Goal: Information Seeking & Learning: Learn about a topic

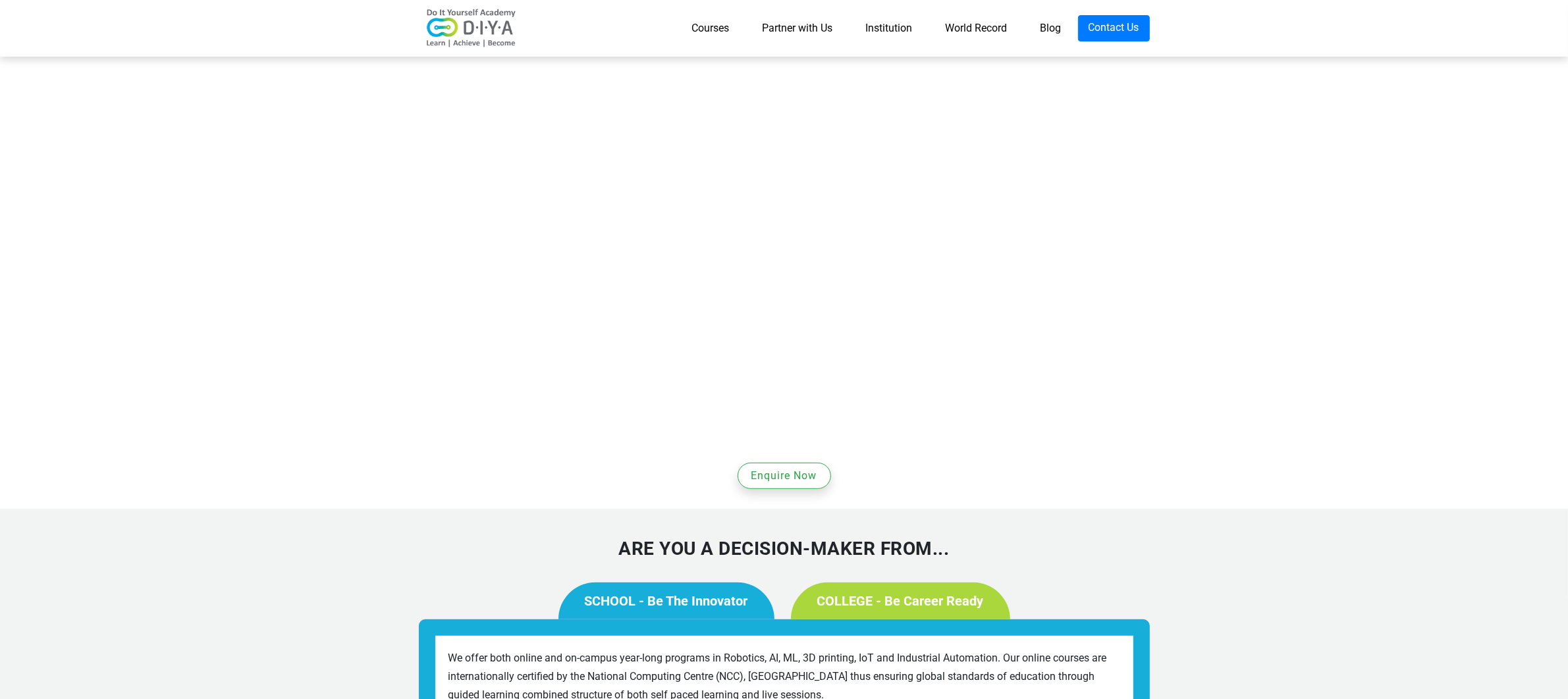
click at [744, 583] on link "SCHOOL - Be The Innovator" at bounding box center [666, 600] width 216 height 36
click at [661, 583] on link "SCHOOL - Be The Innovator" at bounding box center [666, 600] width 216 height 36
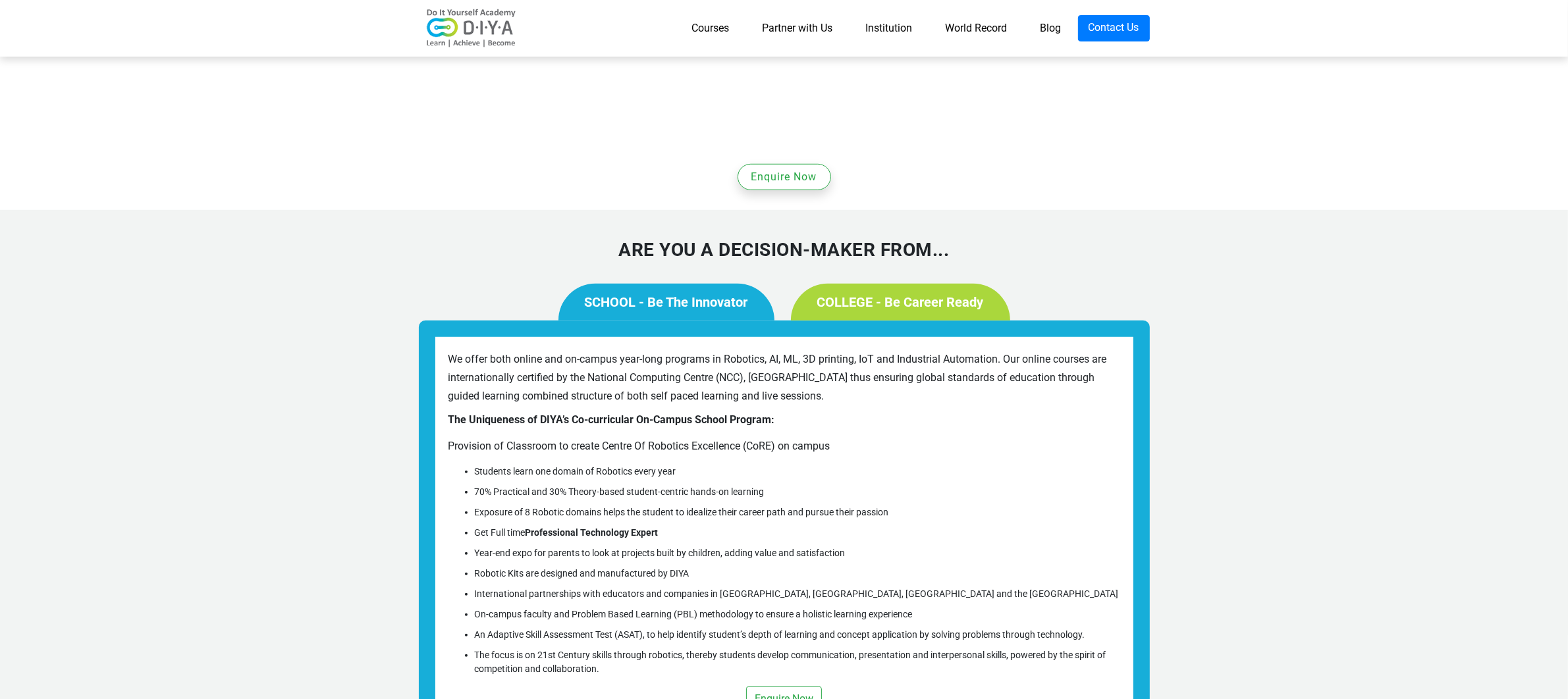
scroll to position [1679, 0]
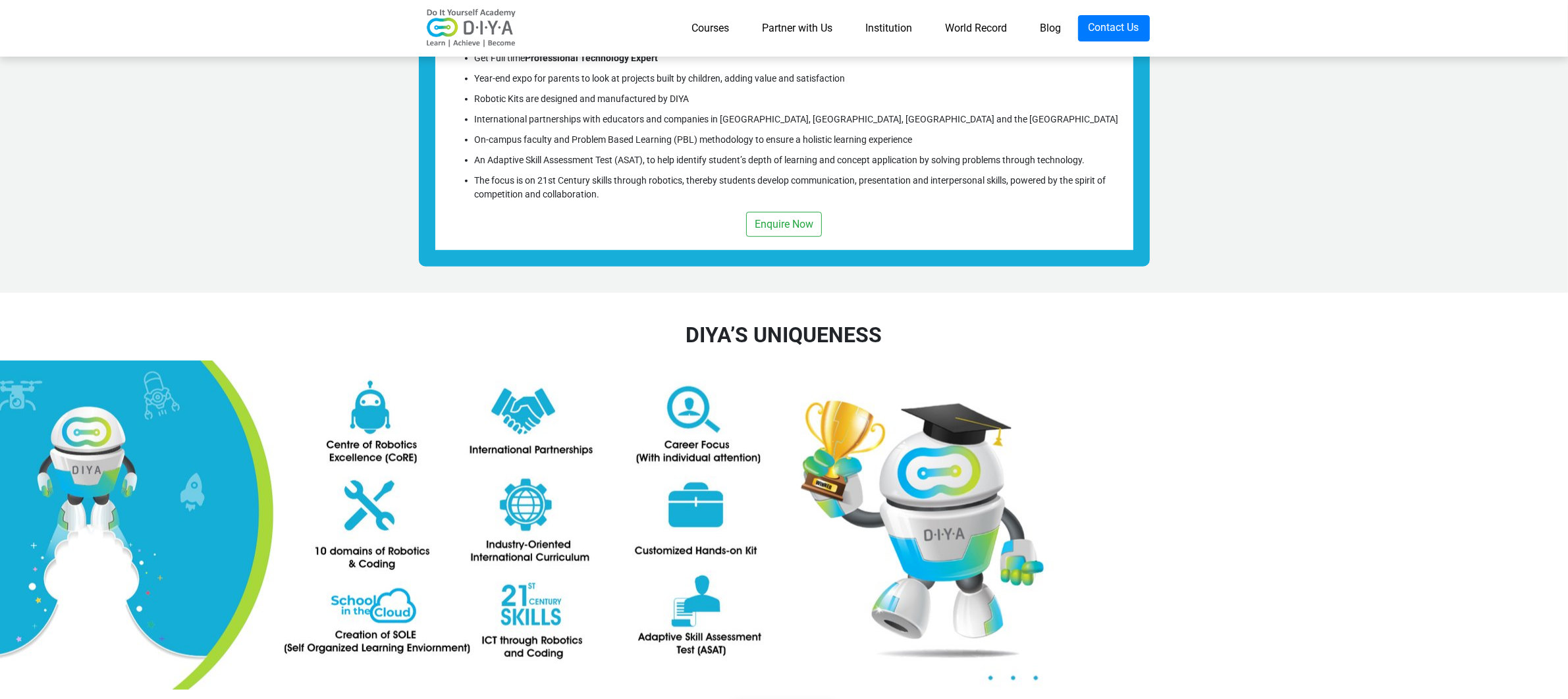
click at [1012, 388] on img at bounding box center [527, 525] width 1053 height 329
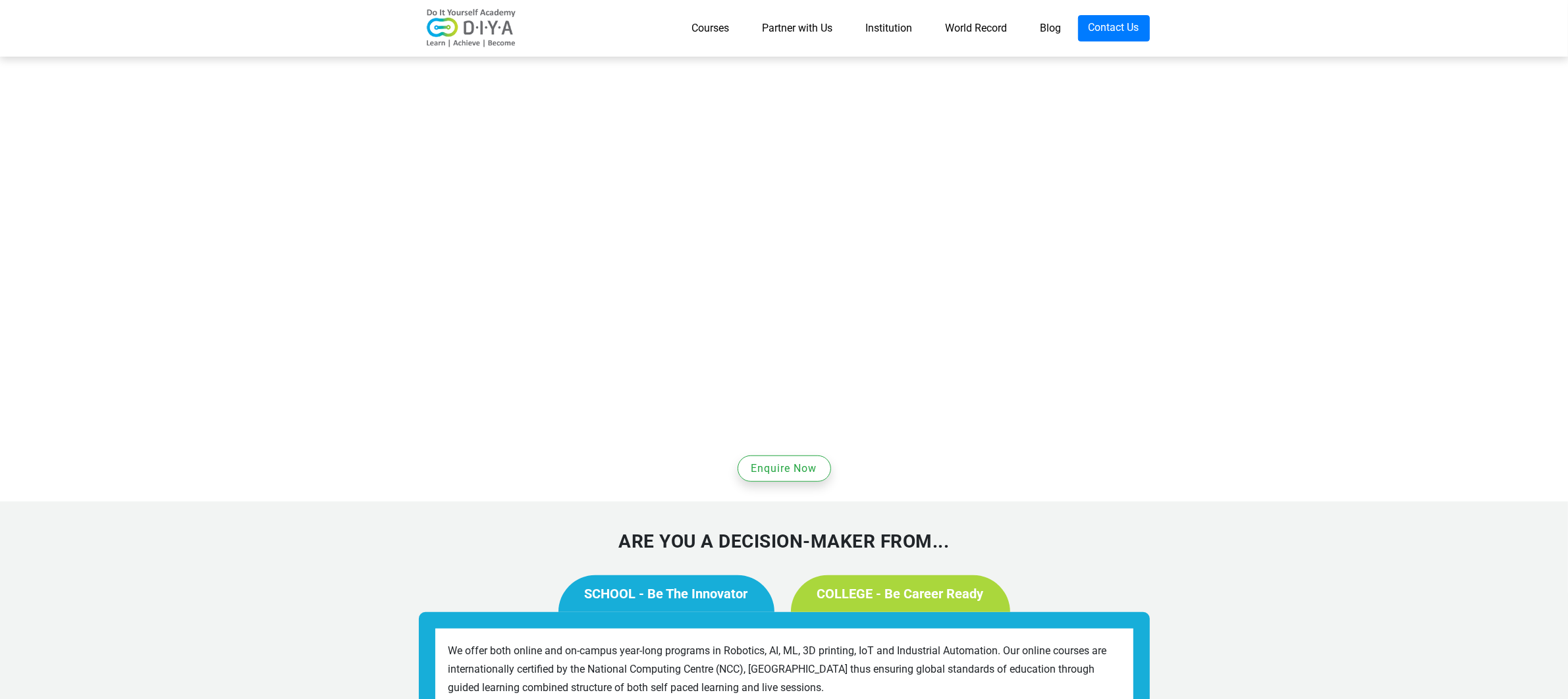
scroll to position [946, 0]
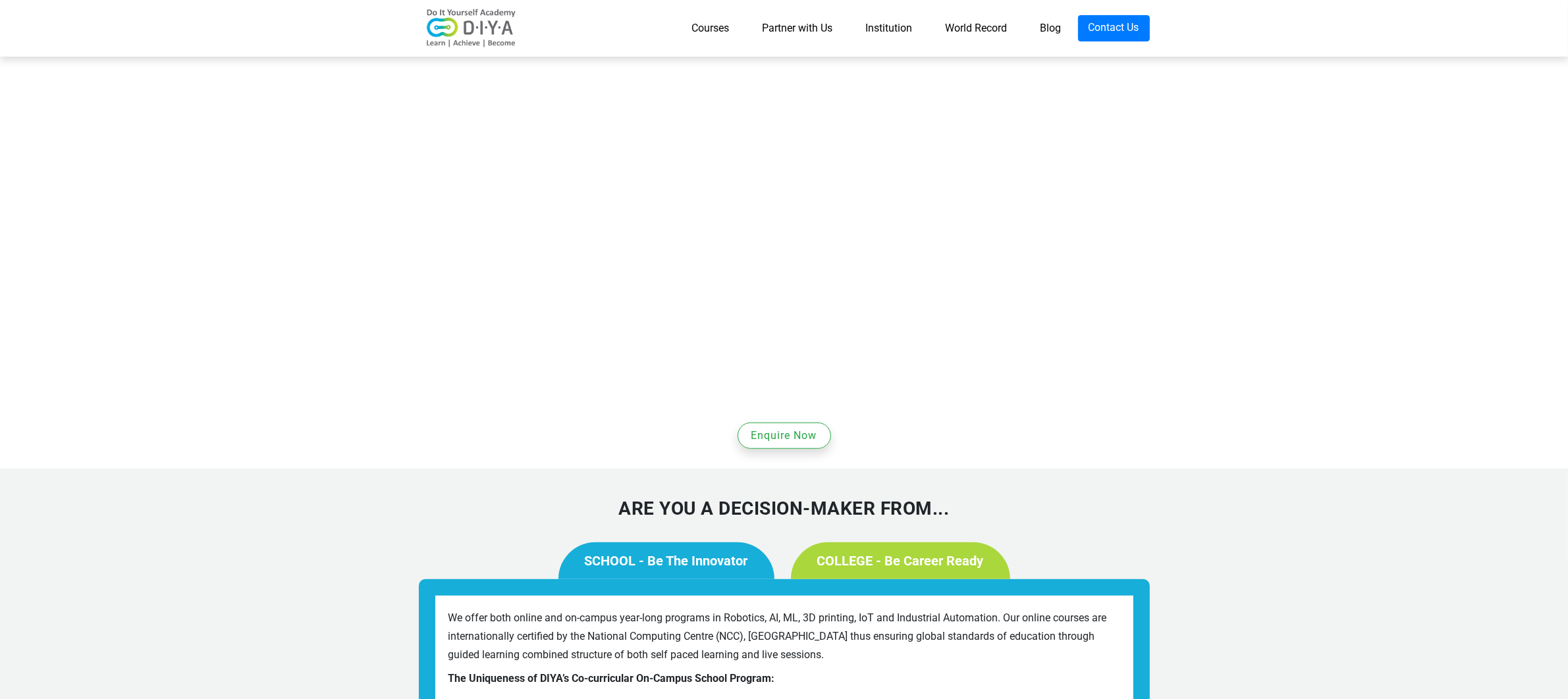
click at [700, 542] on link "SCHOOL - Be The Innovator" at bounding box center [666, 560] width 216 height 36
click at [877, 542] on link "COLLEGE - Be Career Ready" at bounding box center [900, 560] width 219 height 36
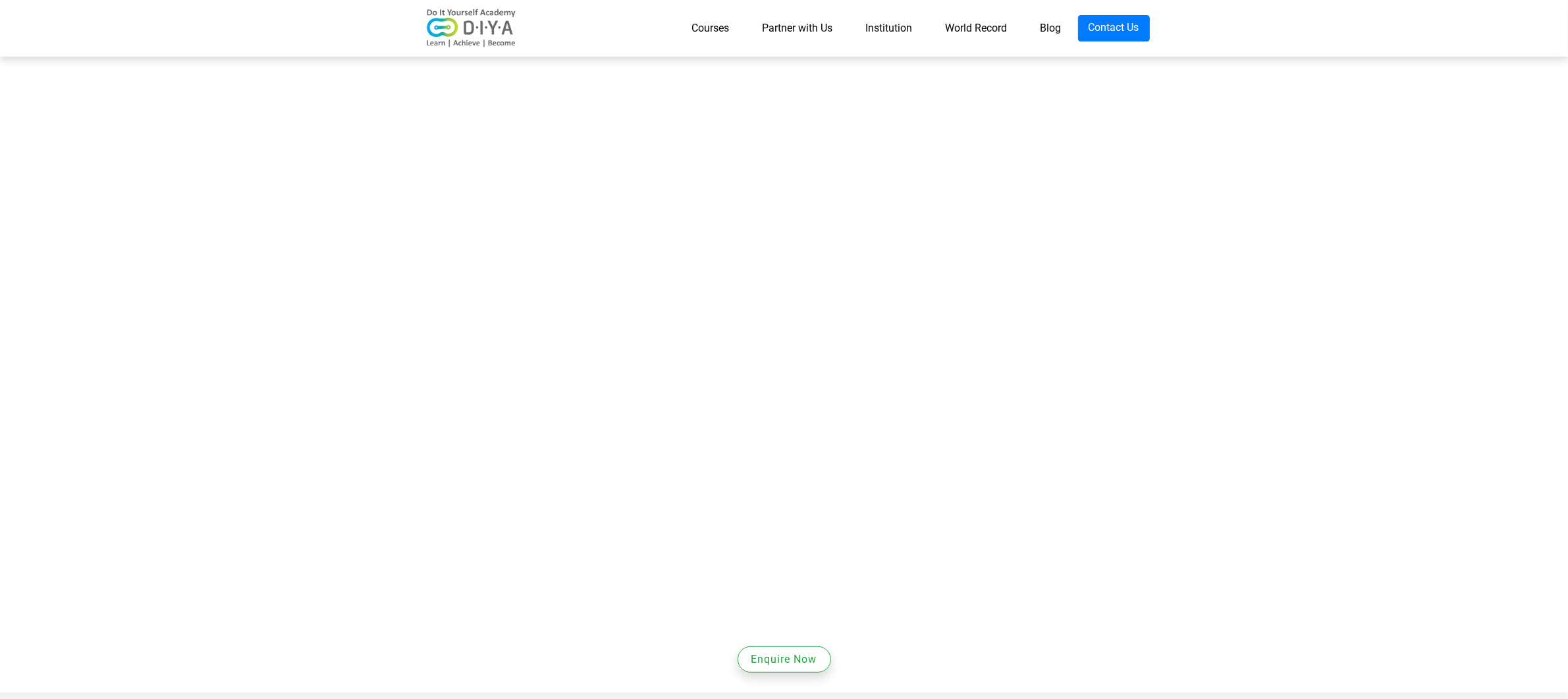
scroll to position [302, 0]
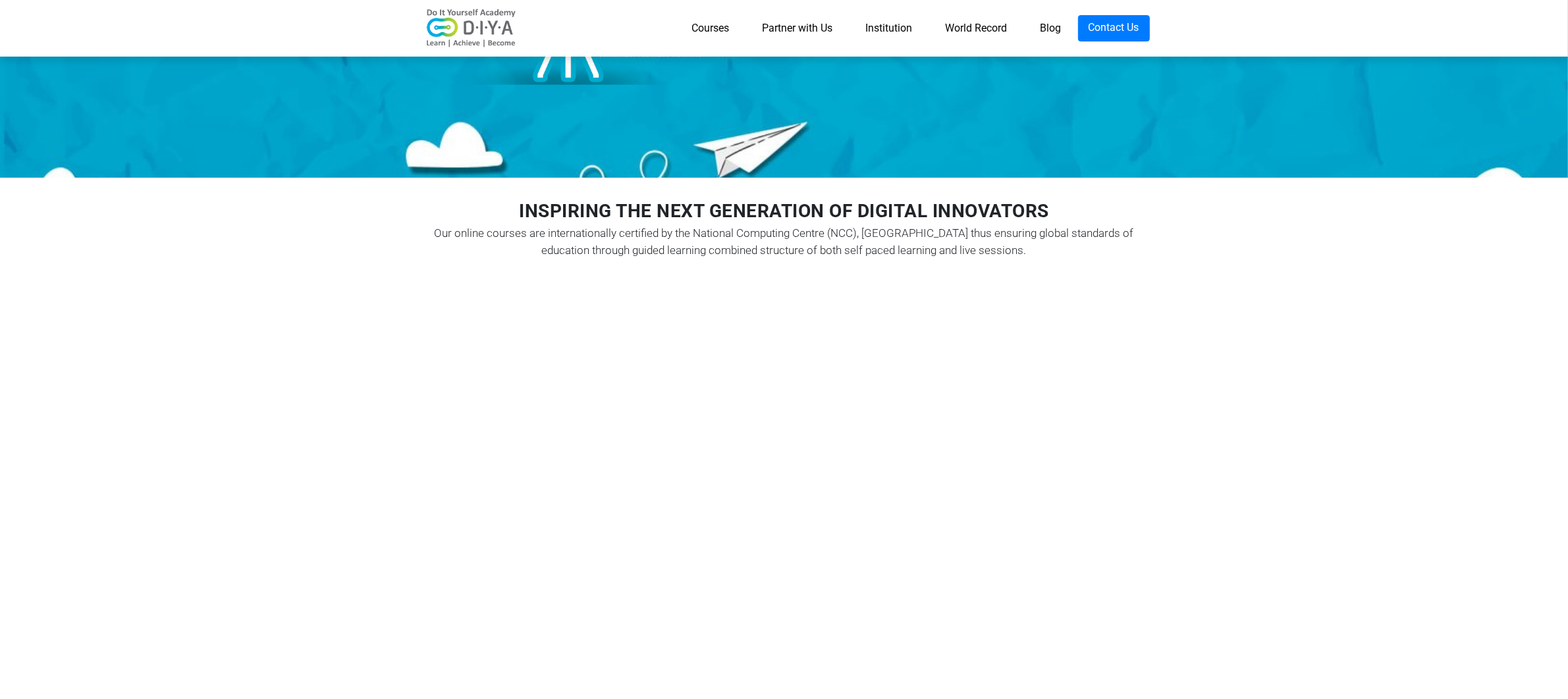
click at [966, 30] on link "World Record" at bounding box center [976, 28] width 95 height 27
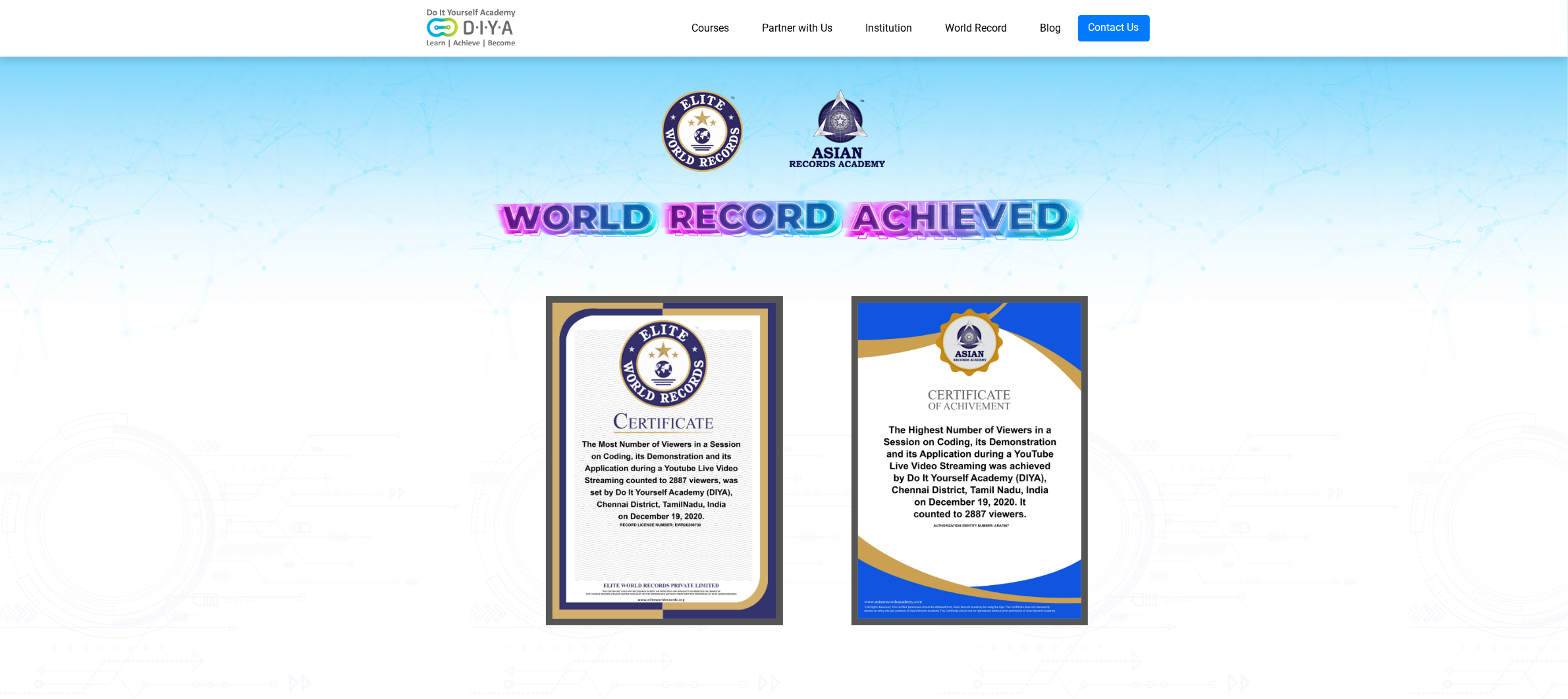
click at [1053, 31] on link "Blog" at bounding box center [1050, 28] width 54 height 27
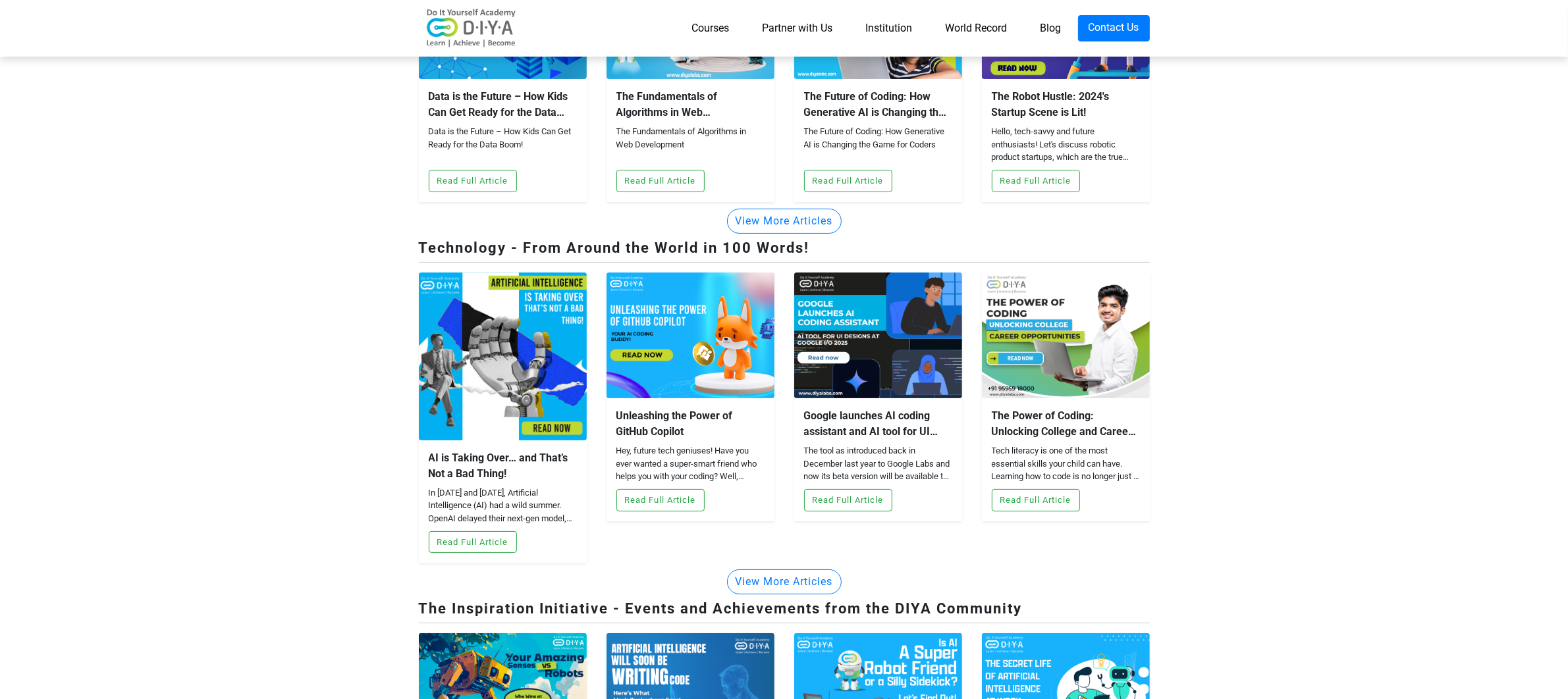
scroll to position [214, 0]
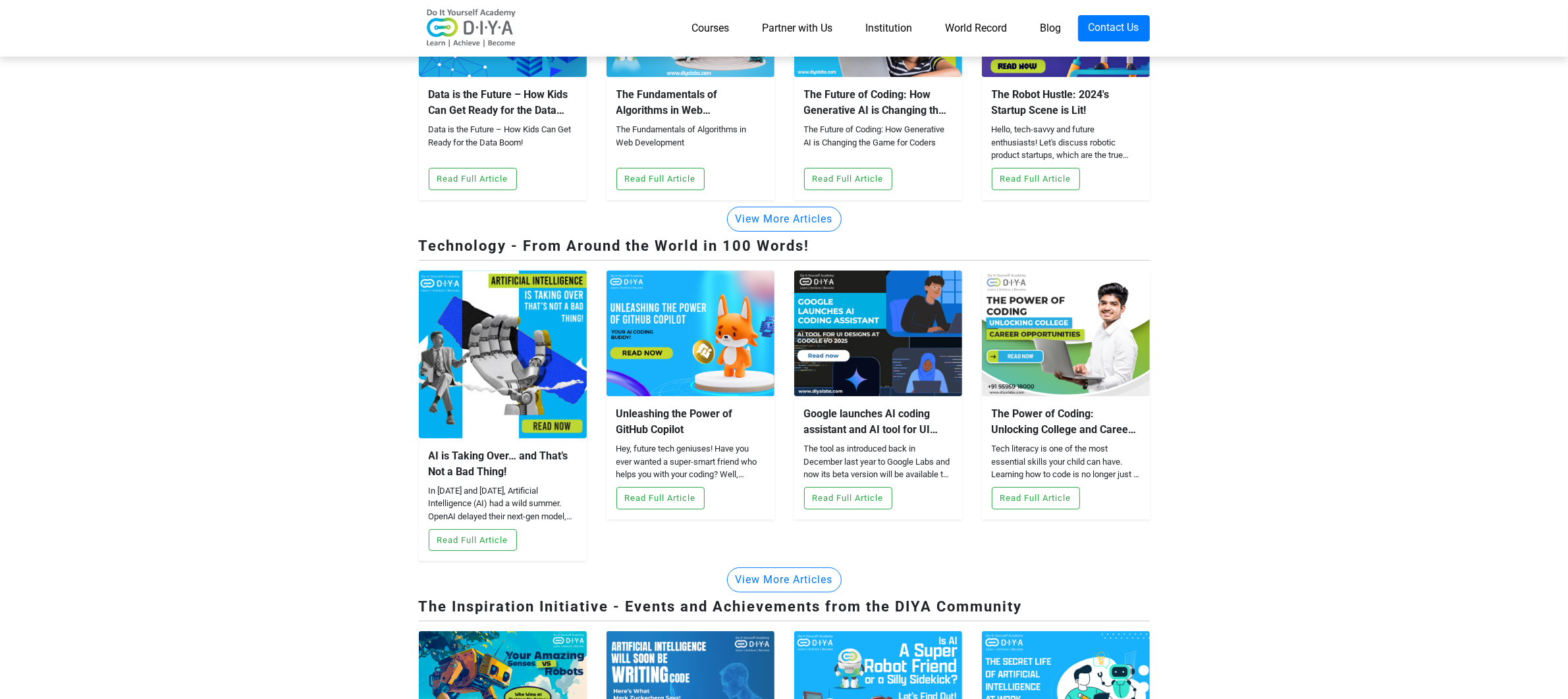
click at [711, 32] on link "Courses" at bounding box center [710, 28] width 70 height 27
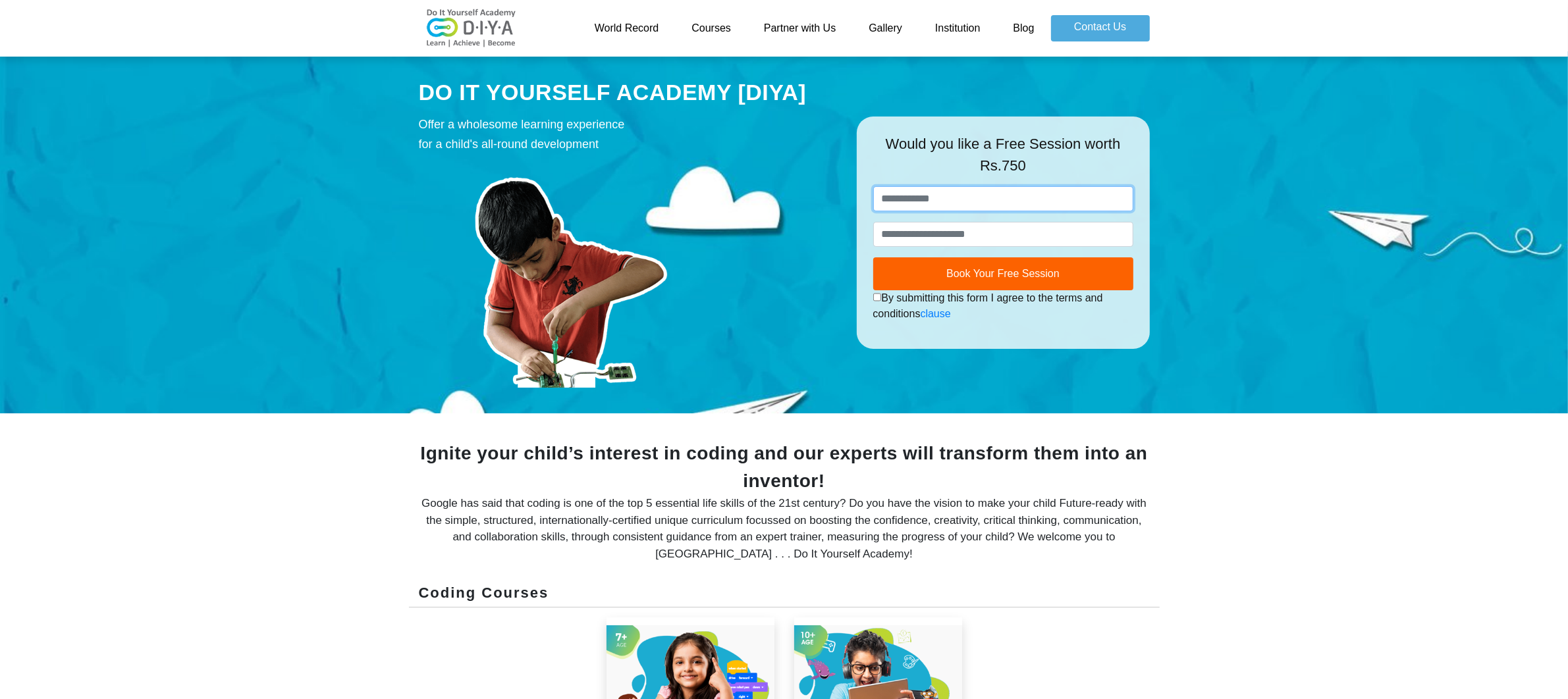
click at [925, 200] on input "text" at bounding box center [1003, 198] width 260 height 25
click at [925, 245] on input "number" at bounding box center [1003, 234] width 260 height 25
click at [698, 23] on link "Courses" at bounding box center [710, 28] width 72 height 27
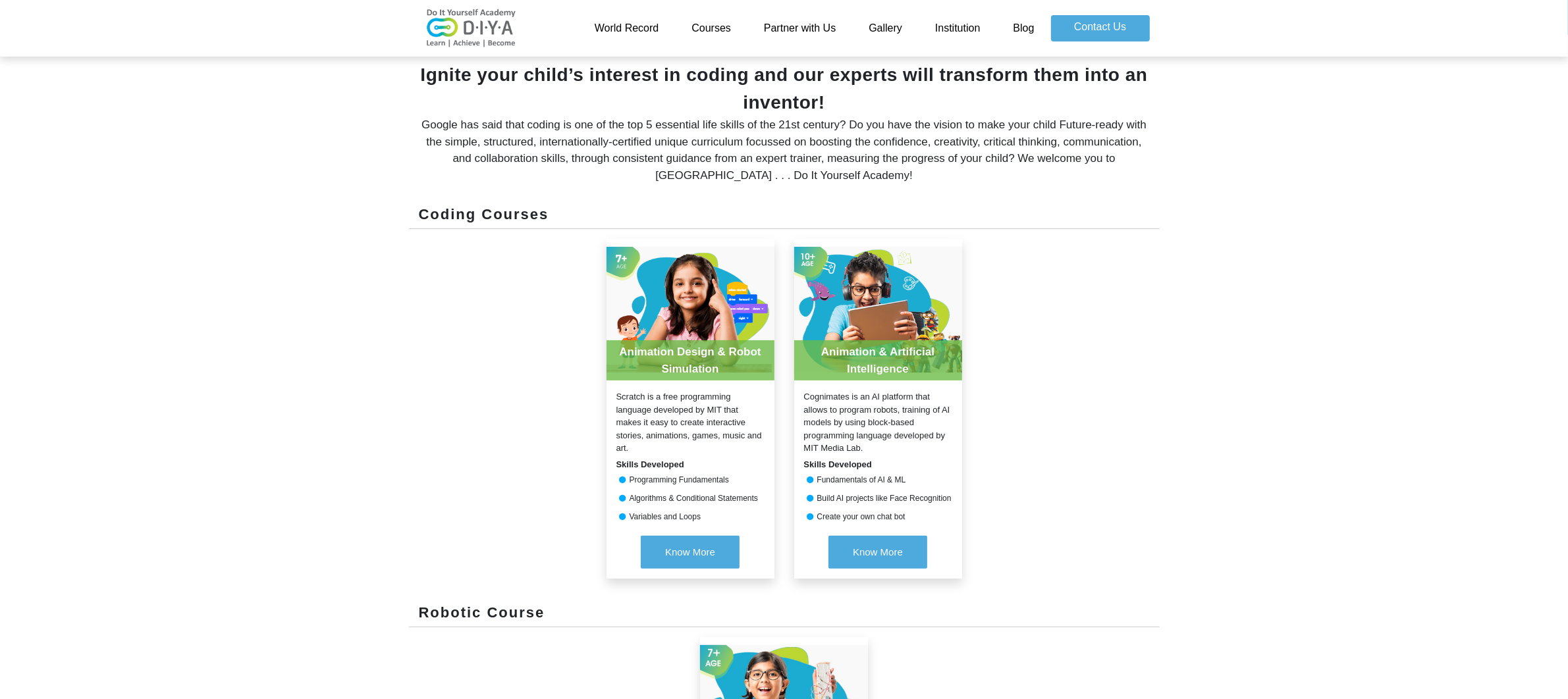
scroll to position [380, 0]
click at [685, 548] on span "Know More" at bounding box center [689, 550] width 50 height 11
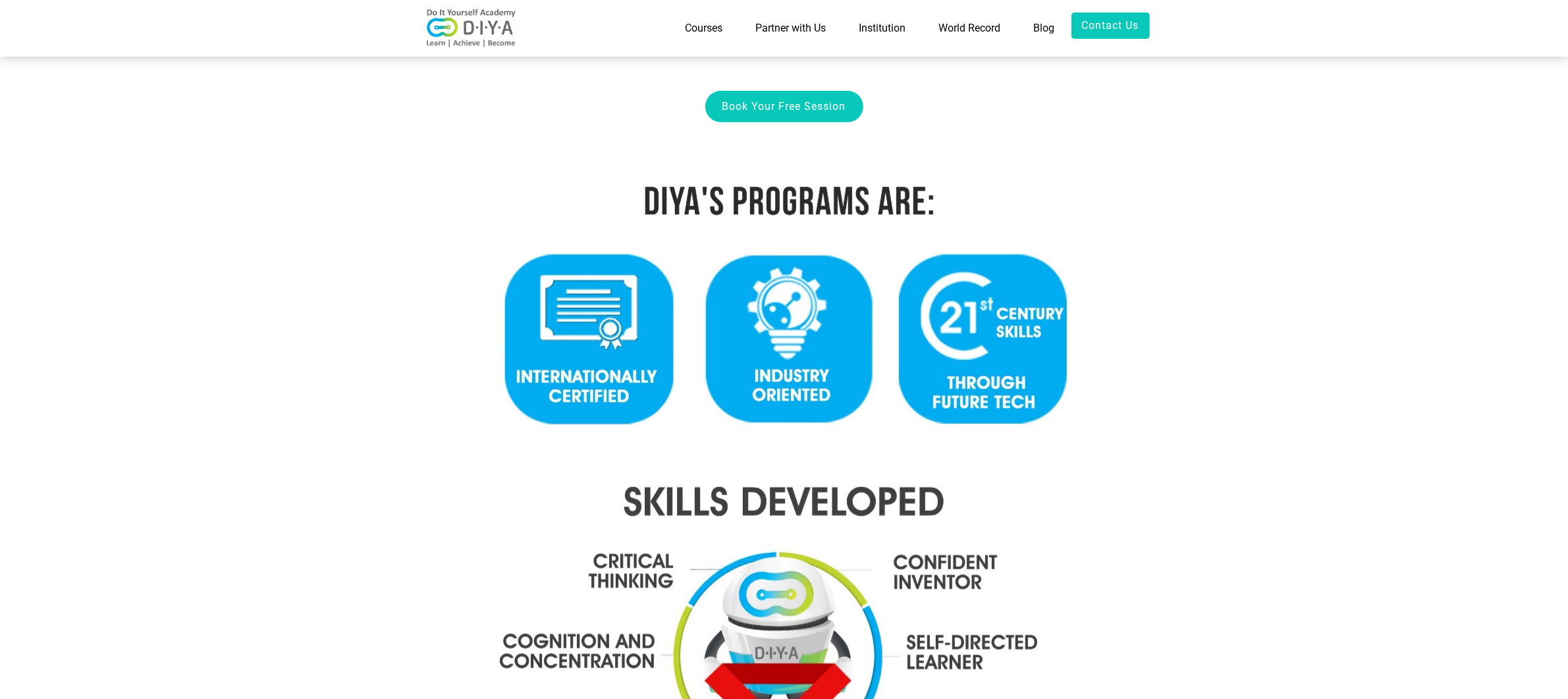
scroll to position [1015, 0]
